Goal: Find contact information: Find contact information

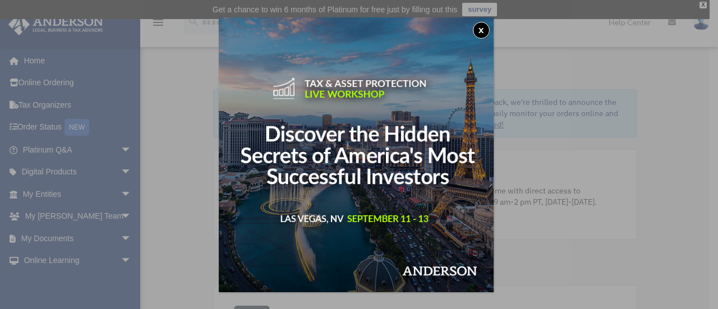
click at [486, 30] on button "x" at bounding box center [481, 30] width 17 height 17
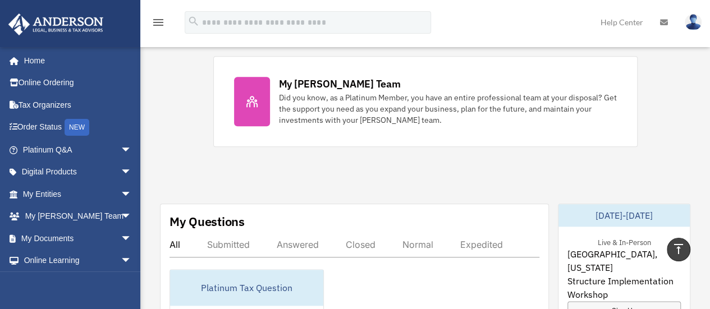
scroll to position [501, 0]
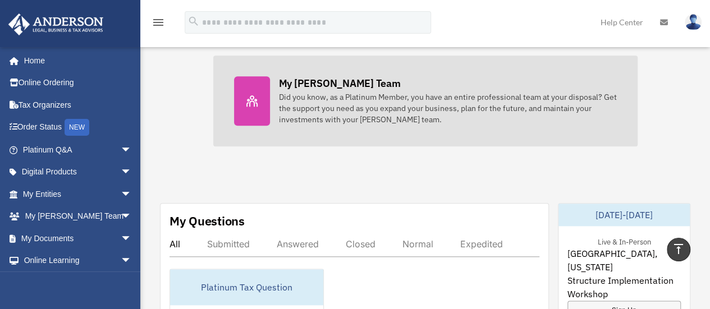
click at [373, 109] on div "Did you know, as a Platinum Member, you have an entire professional team at you…" at bounding box center [448, 108] width 338 height 34
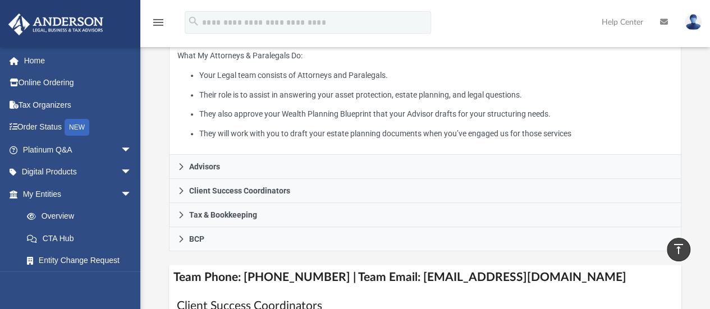
scroll to position [270, 0]
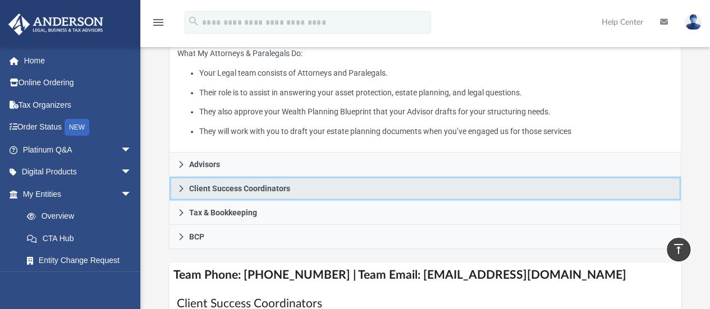
click at [184, 182] on link "Client Success Coordinators" at bounding box center [425, 189] width 513 height 24
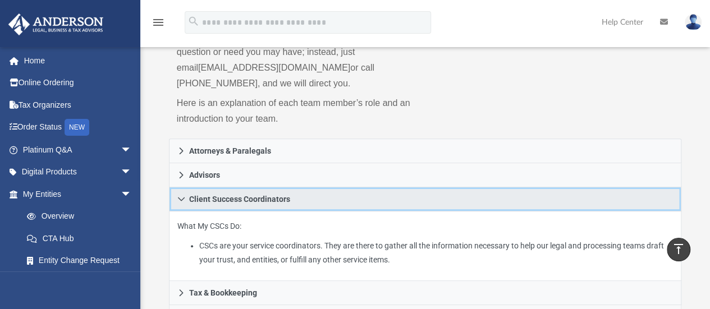
scroll to position [137, 0]
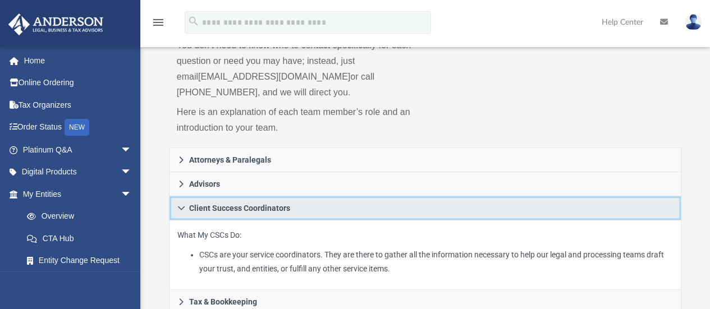
click at [182, 203] on link "Client Success Coordinators" at bounding box center [425, 208] width 513 height 24
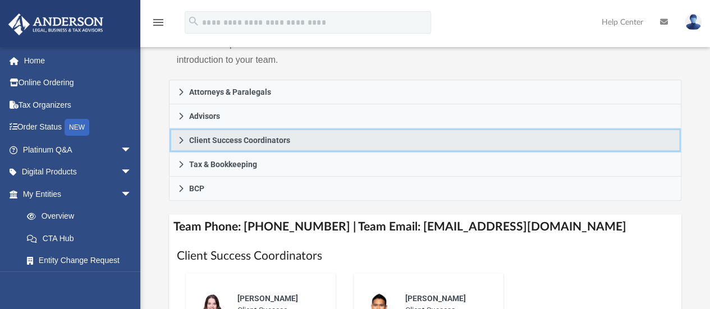
scroll to position [205, 0]
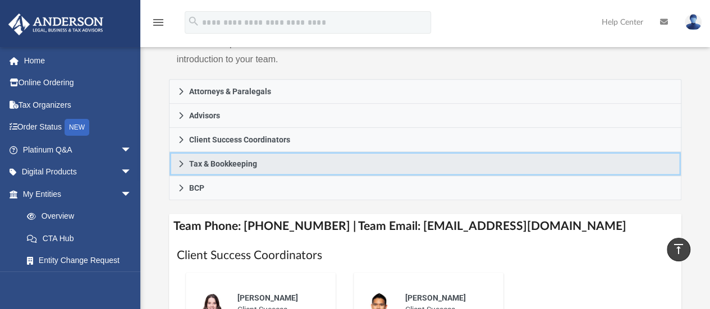
click at [185, 162] on icon at bounding box center [181, 164] width 8 height 8
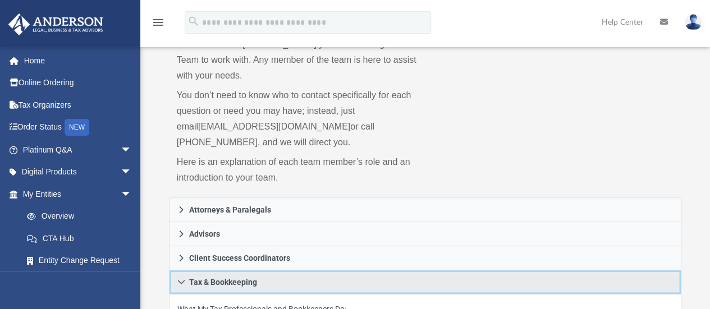
scroll to position [88, 0]
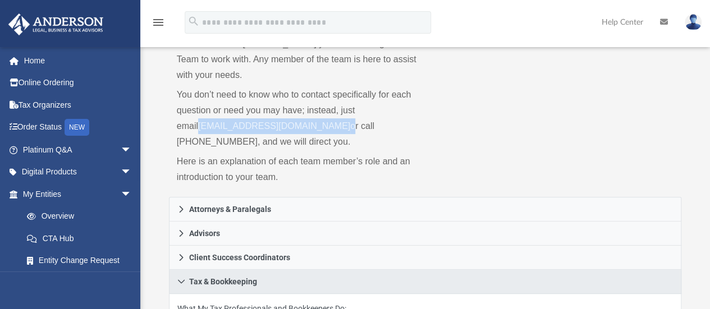
drag, startPoint x: 309, startPoint y: 125, endPoint x: 178, endPoint y: 127, distance: 131.3
click at [178, 127] on p "You don’t need to know who to contact specifically for each question or need yo…" at bounding box center [297, 118] width 241 height 63
copy p "myteam@andersonadvisors.com"
